Goal: Transaction & Acquisition: Book appointment/travel/reservation

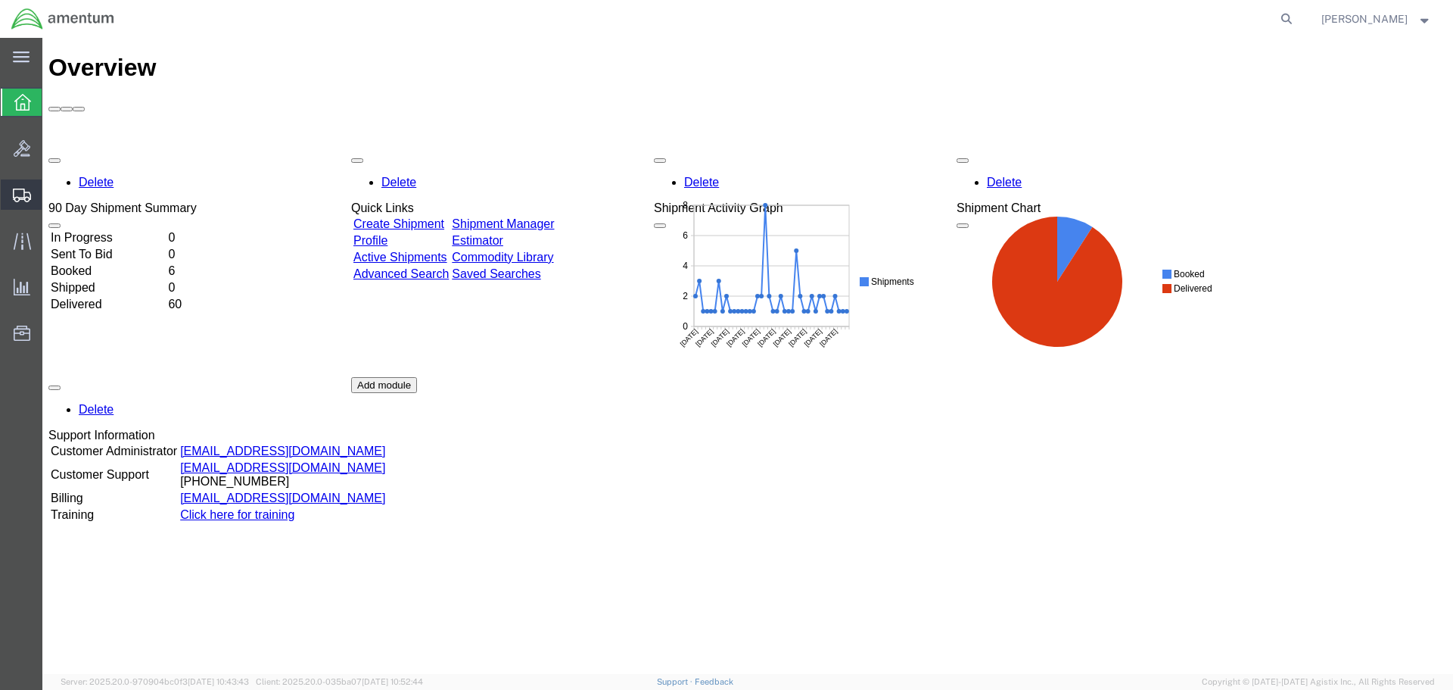
click at [0, 0] on span "Shipment Manager" at bounding box center [0, 0] width 0 height 0
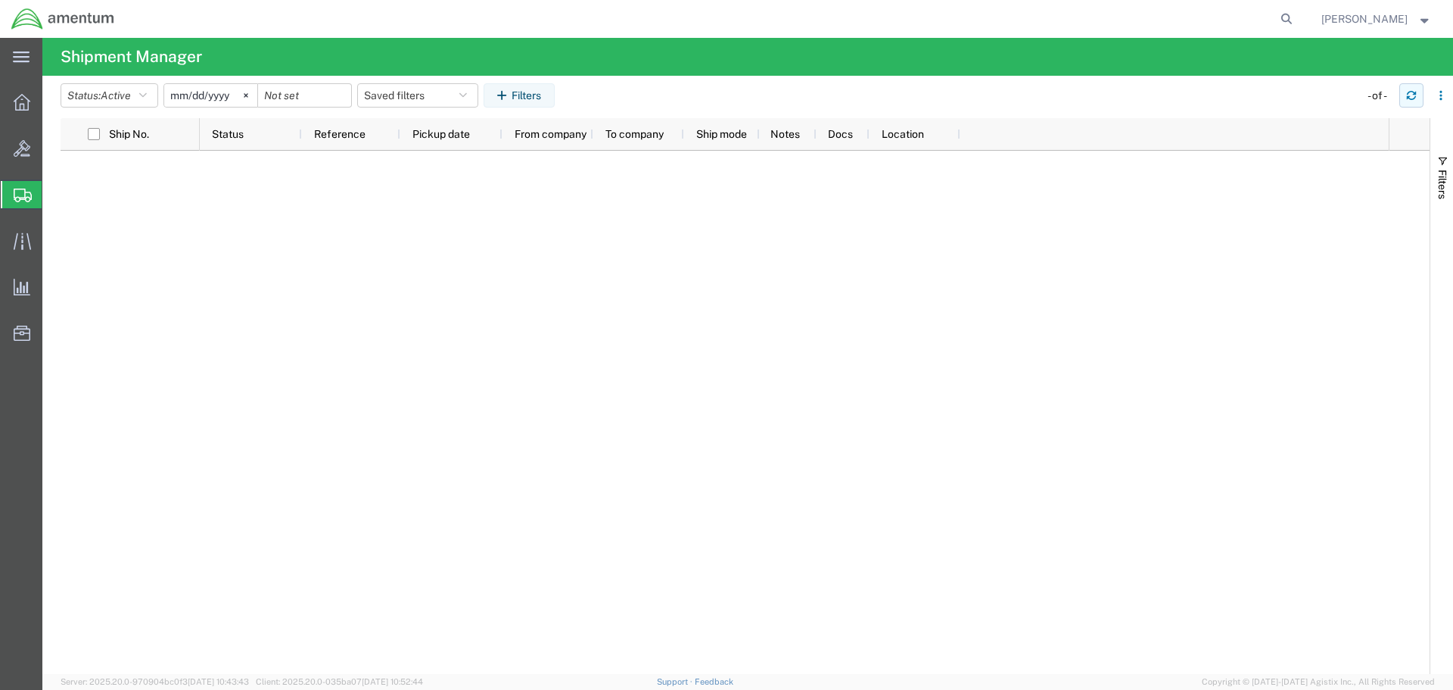
click at [1416, 95] on icon "button" at bounding box center [1411, 93] width 9 height 4
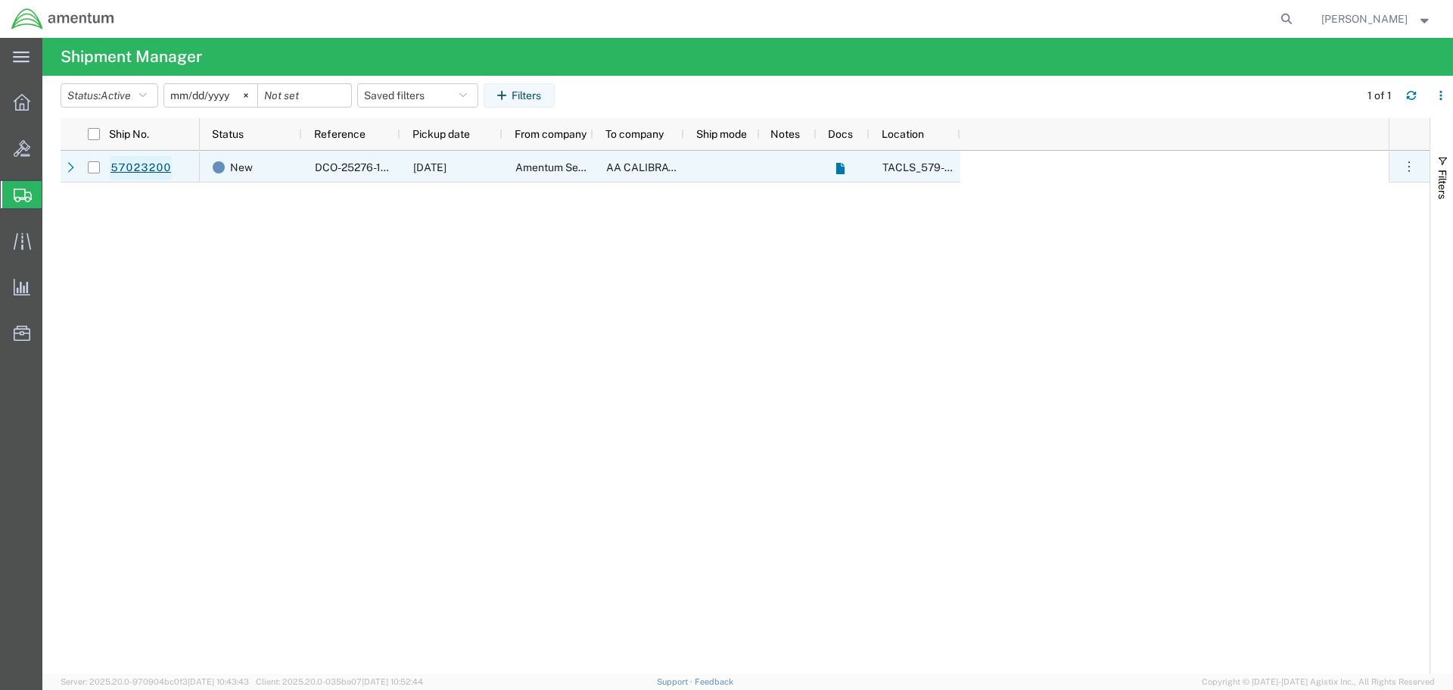
click at [147, 162] on link "57023200" at bounding box center [141, 168] width 62 height 24
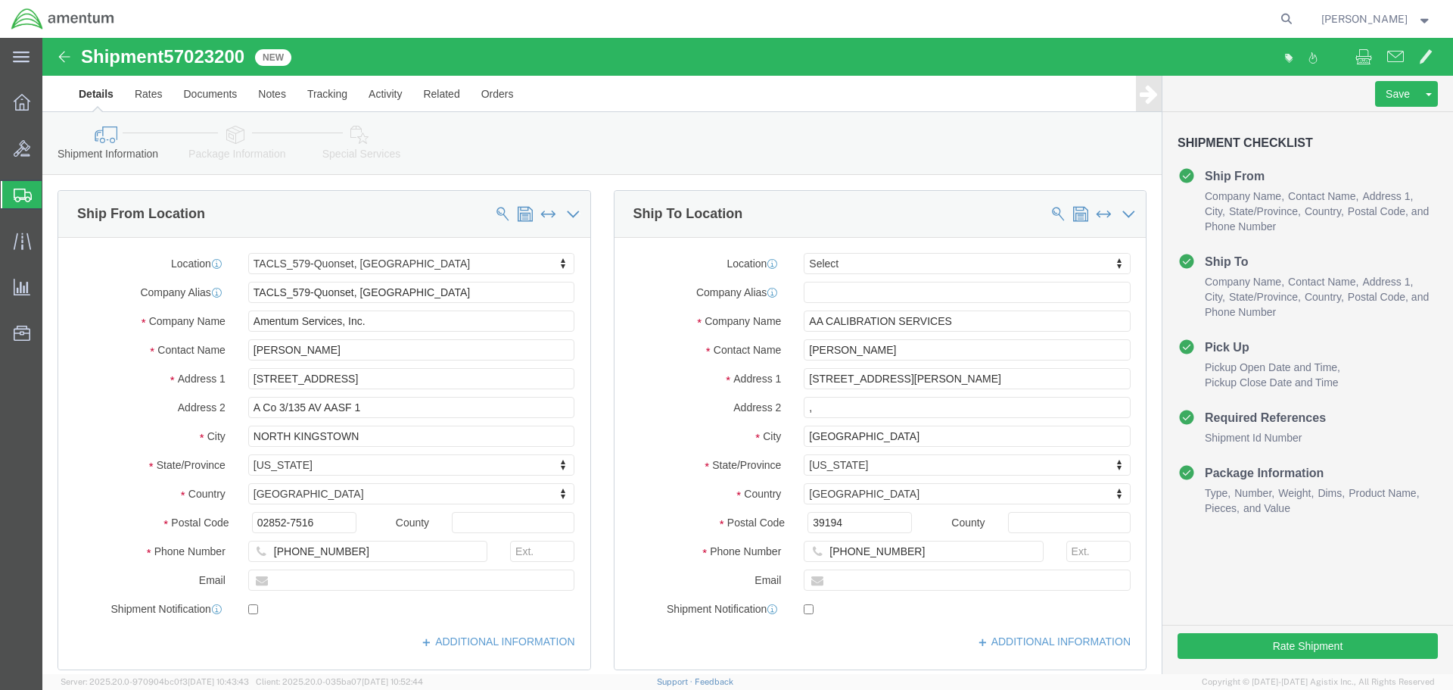
select select "42701"
select select
click button "Rate Shipment"
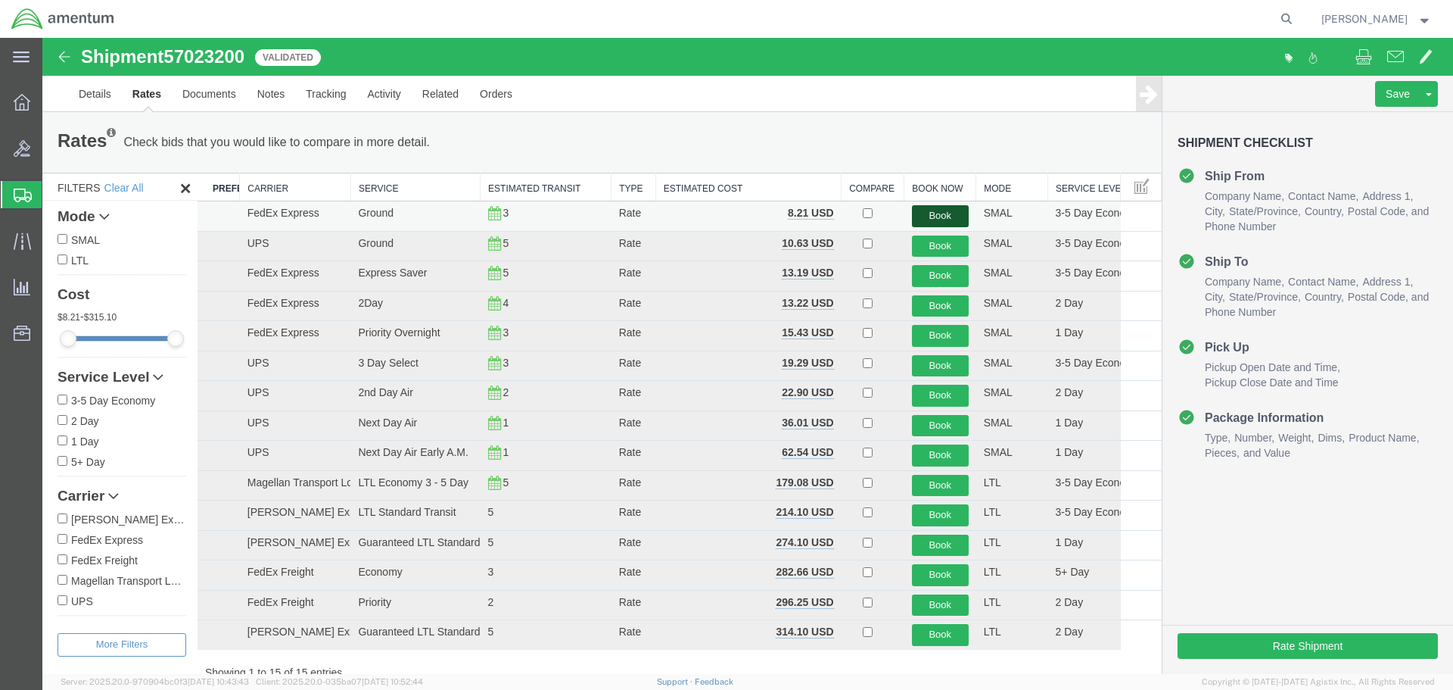
click at [953, 213] on button "Book" at bounding box center [940, 216] width 57 height 22
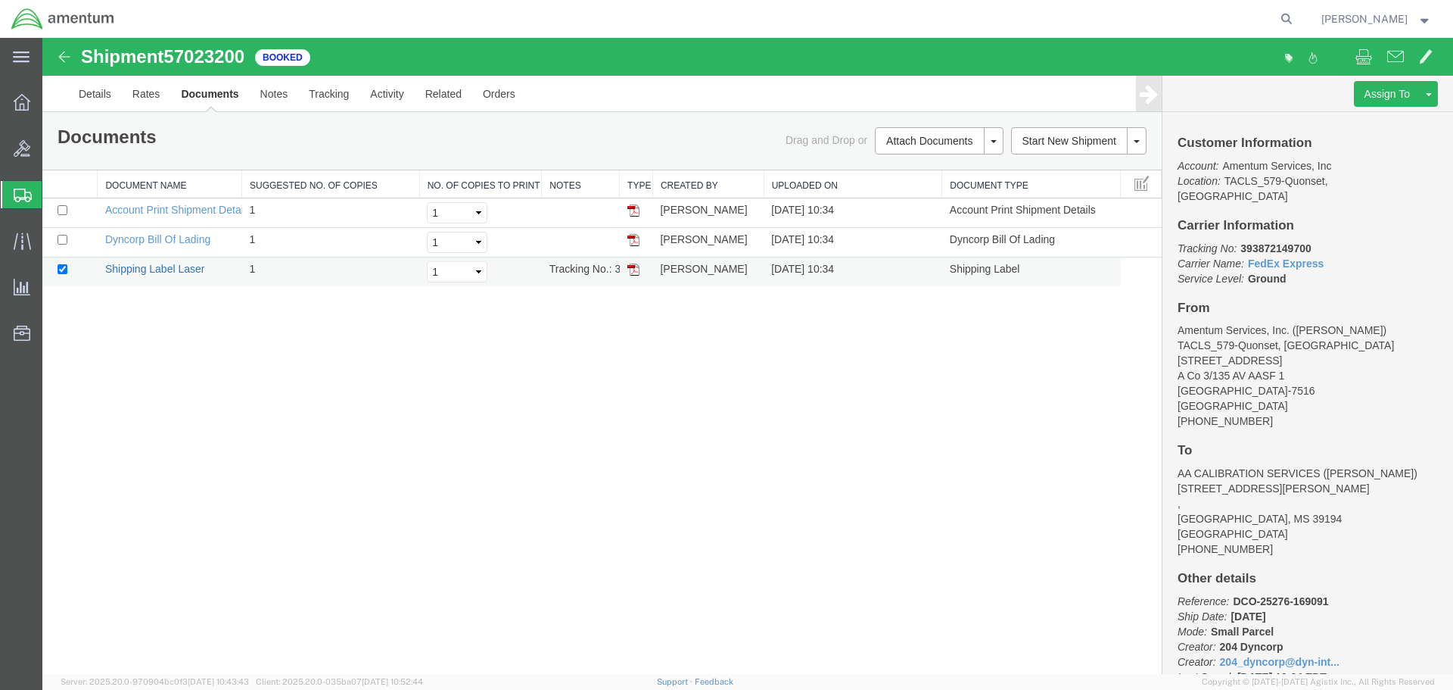
click at [197, 266] on link "Shipping Label Laser" at bounding box center [155, 269] width 100 height 12
